Goal: Task Accomplishment & Management: Complete application form

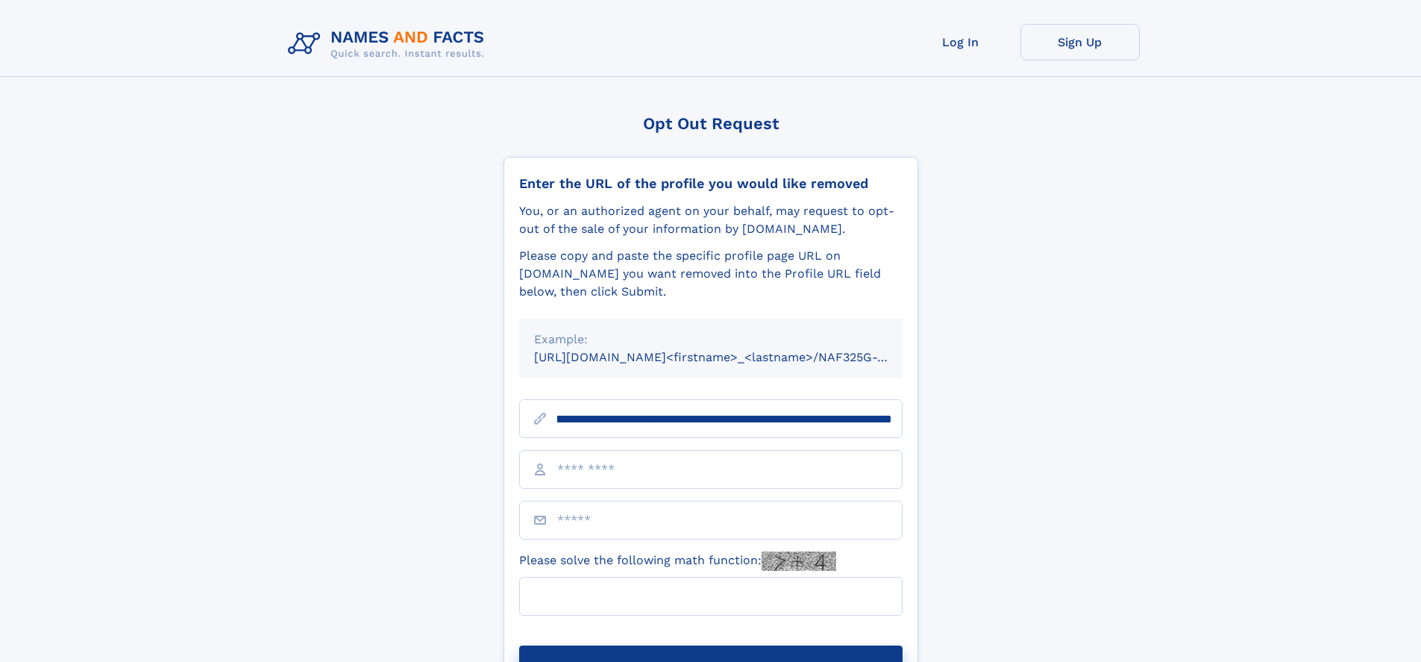
scroll to position [0, 157]
type input "**********"
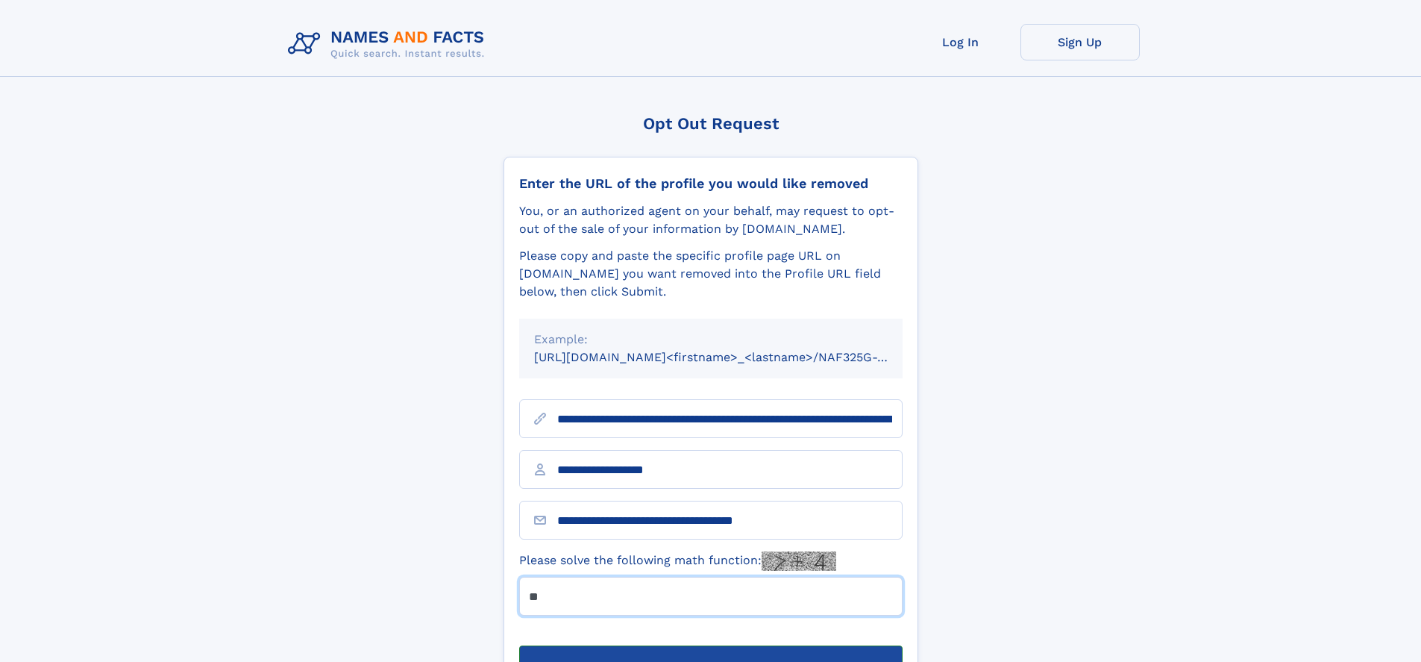
type input "**"
click at [710, 645] on button "Submit Opt Out Request" at bounding box center [710, 669] width 383 height 48
